Goal: Task Accomplishment & Management: Manage account settings

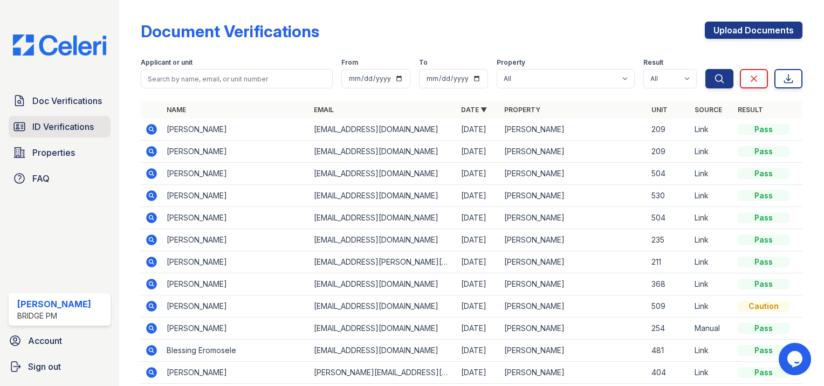
click at [58, 127] on span "ID Verifications" at bounding box center [62, 126] width 61 height 13
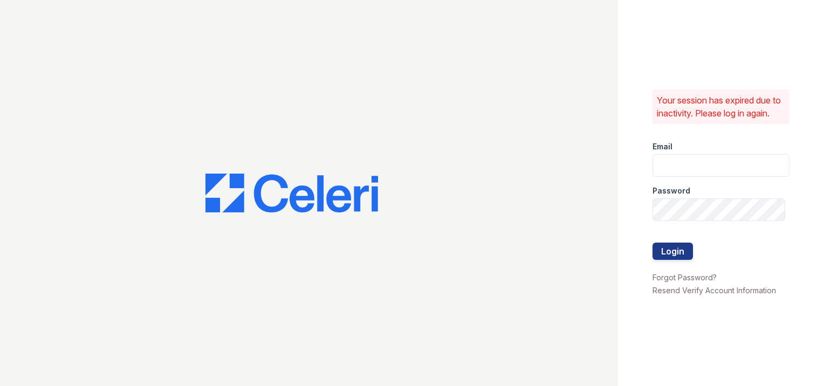
type input "Kash.Lang@bridgepm.com"
click at [669, 253] on button "Login" at bounding box center [672, 251] width 40 height 17
